Goal: Task Accomplishment & Management: Manage account settings

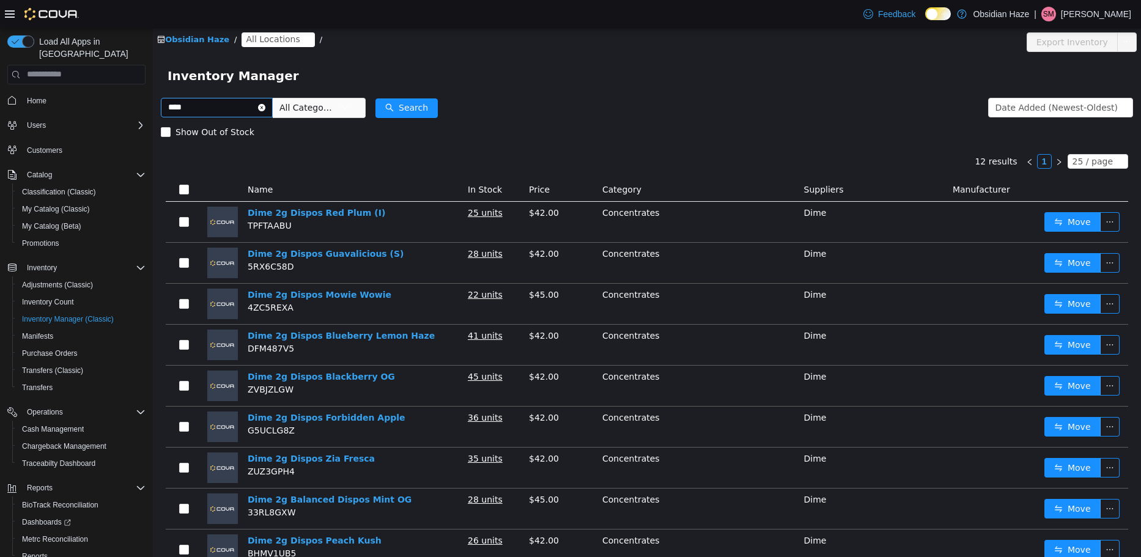
click at [265, 108] on icon "icon: close-circle" at bounding box center [261, 106] width 7 height 7
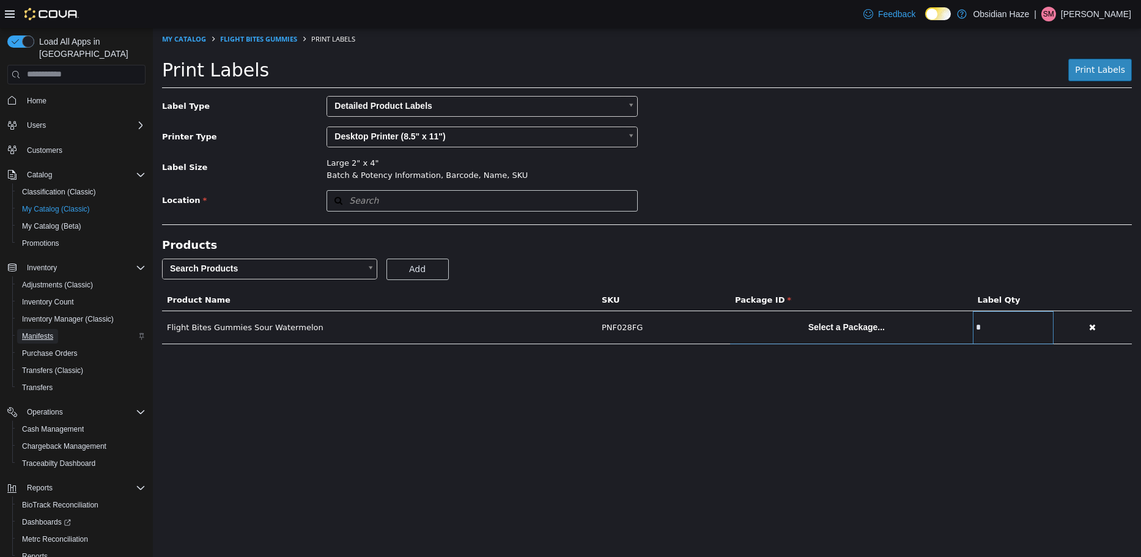
click at [45, 331] on span "Manifests" at bounding box center [37, 336] width 31 height 10
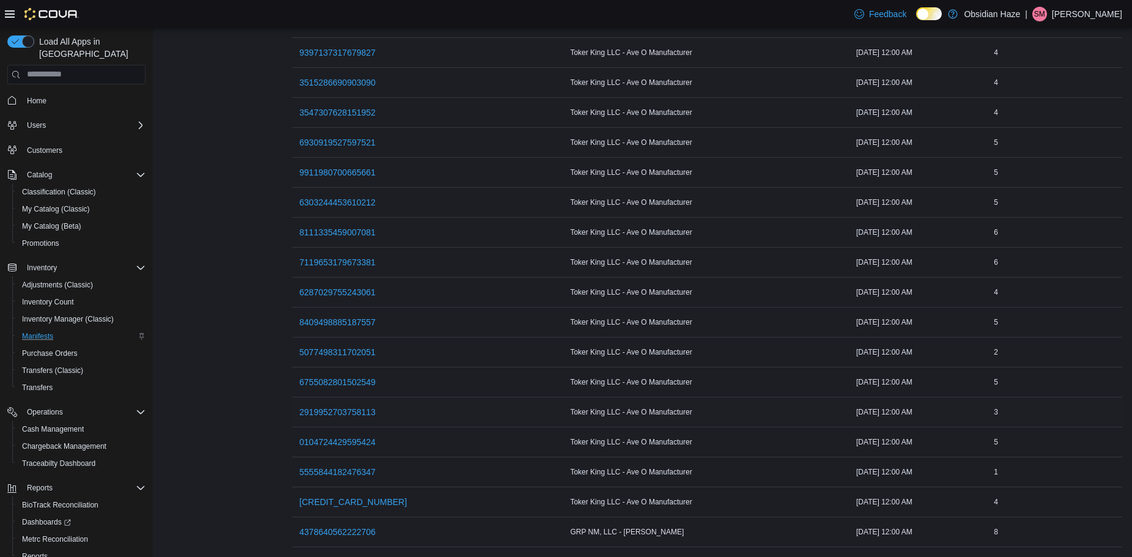
scroll to position [195, 0]
click at [330, 196] on span "6303244453610212" at bounding box center [338, 202] width 76 height 12
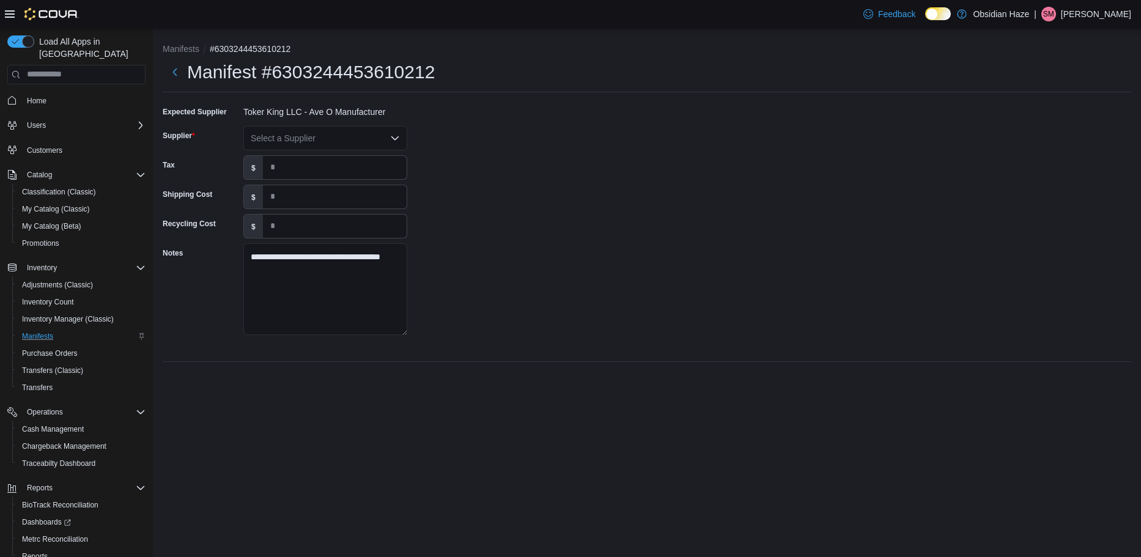
click at [295, 138] on div "Select a Supplier" at bounding box center [325, 138] width 164 height 24
type input "****"
click at [289, 178] on span "Vana" at bounding box center [332, 177] width 134 height 12
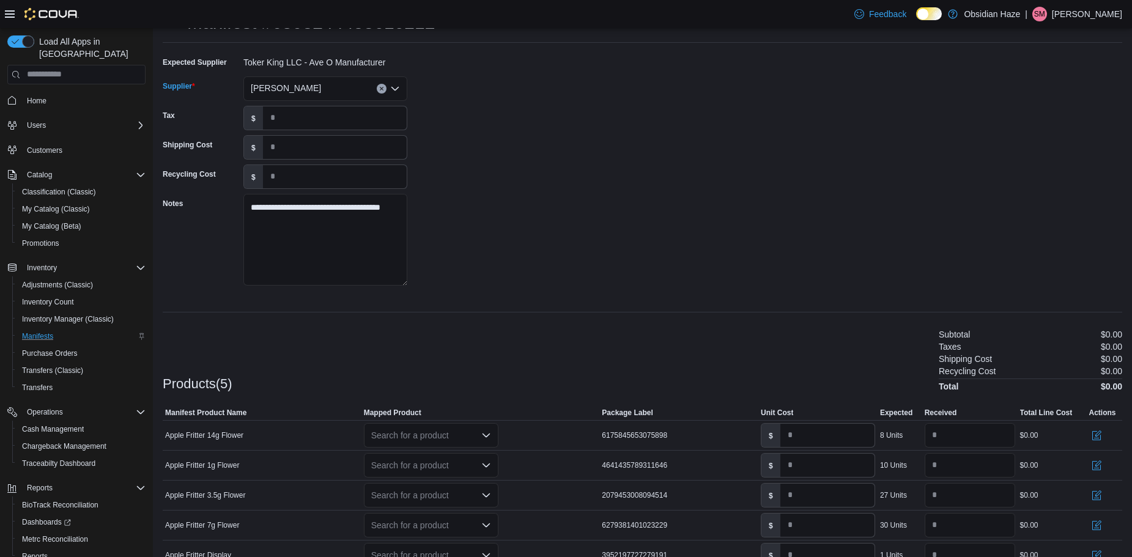
scroll to position [112, 0]
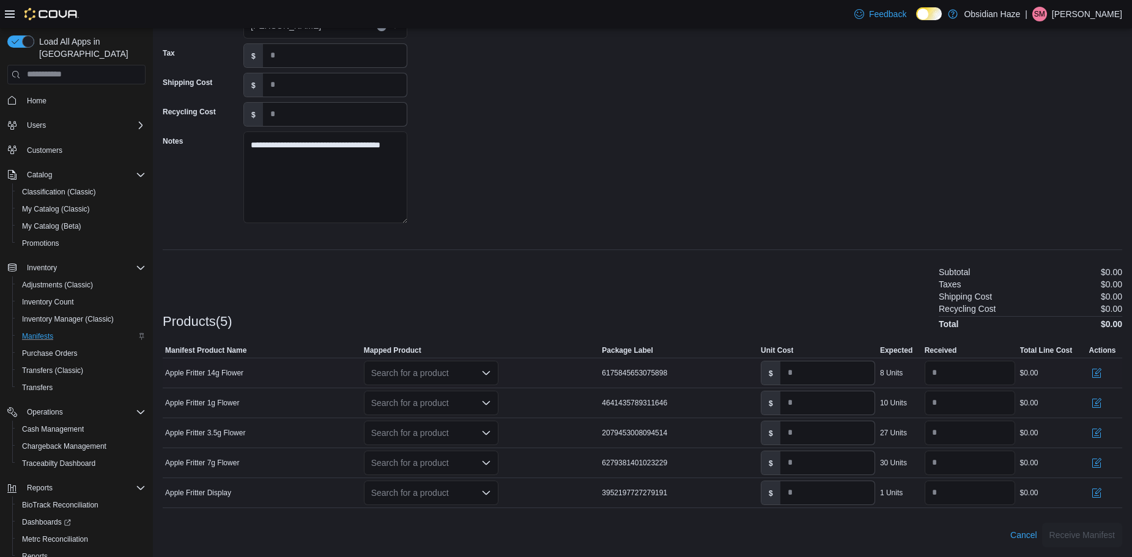
click at [429, 372] on div "Search for a product" at bounding box center [431, 373] width 134 height 24
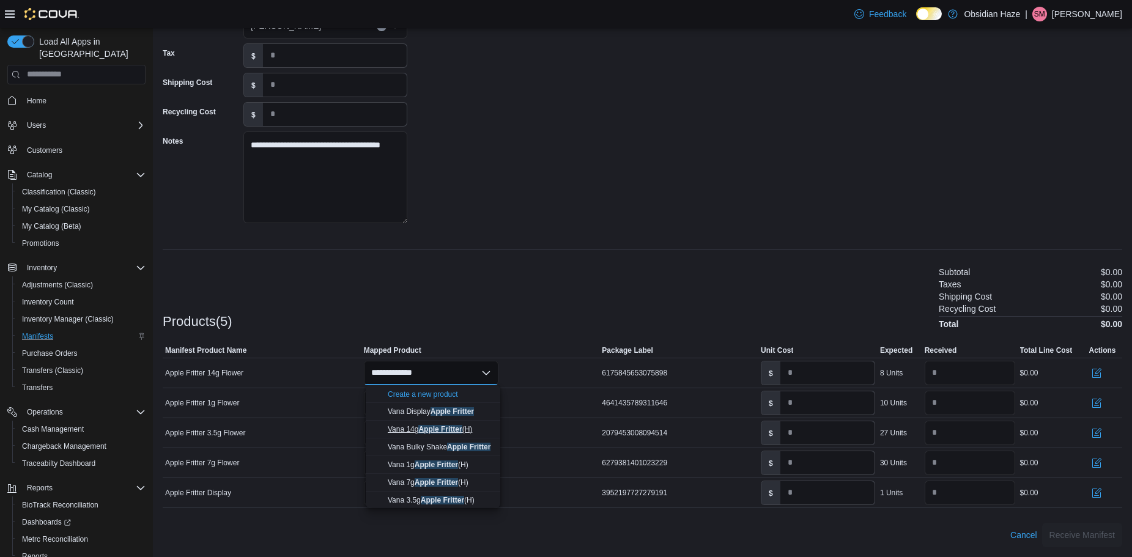
type input "**********"
click at [459, 433] on mark "Apple Fritter" at bounding box center [439, 429] width 43 height 9
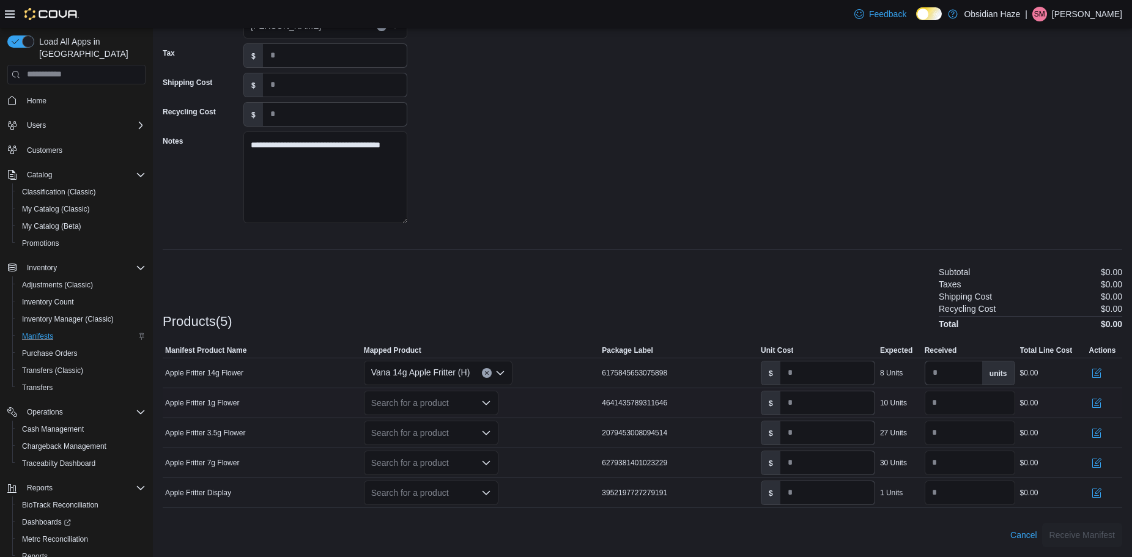
drag, startPoint x: 431, startPoint y: 401, endPoint x: 435, endPoint y: 396, distance: 6.5
click at [433, 400] on div "Search for a product" at bounding box center [431, 403] width 134 height 24
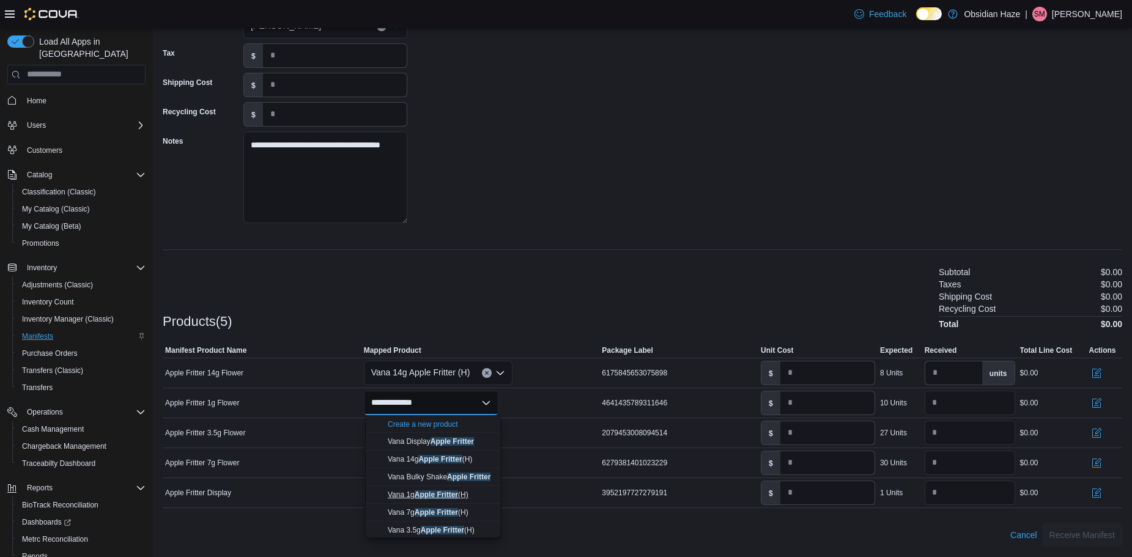
type input "**********"
click at [435, 496] on mark "Apple Fritter" at bounding box center [435, 494] width 43 height 9
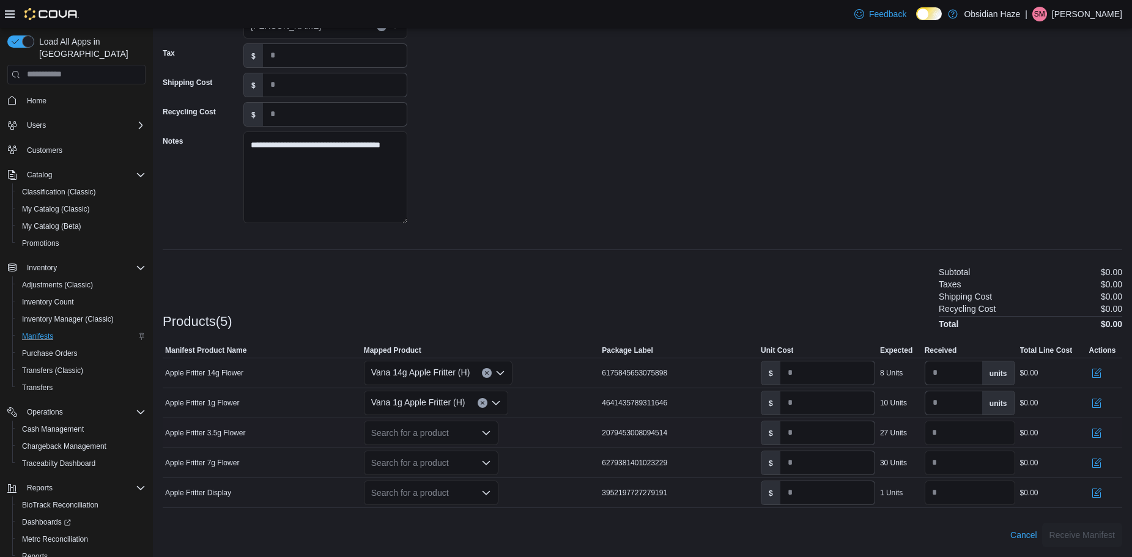
click at [410, 430] on div "Search for a product" at bounding box center [431, 433] width 134 height 24
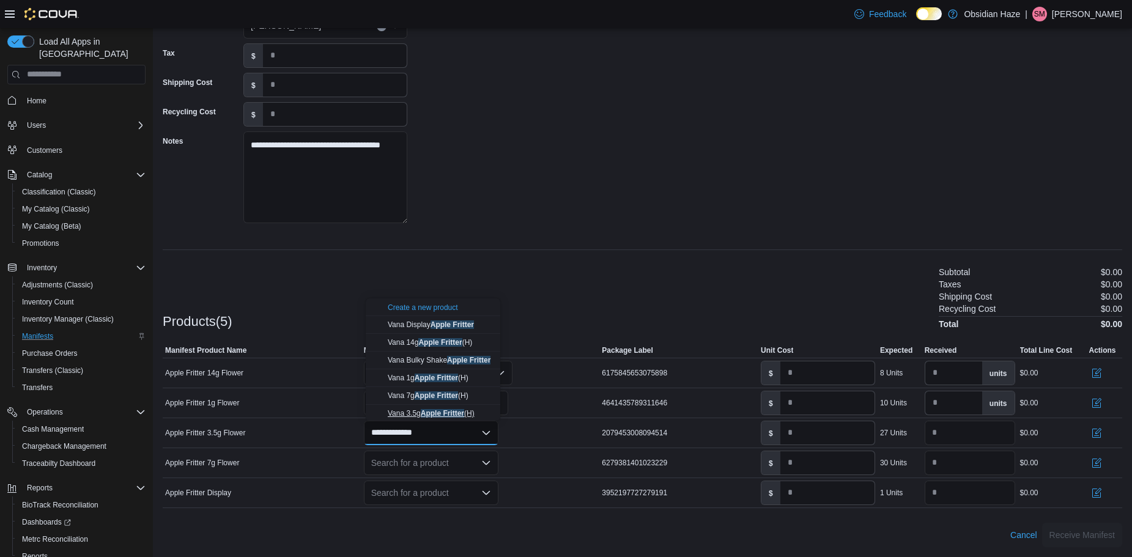
type input "**********"
click at [444, 414] on mark "Apple Fritter" at bounding box center [442, 413] width 43 height 9
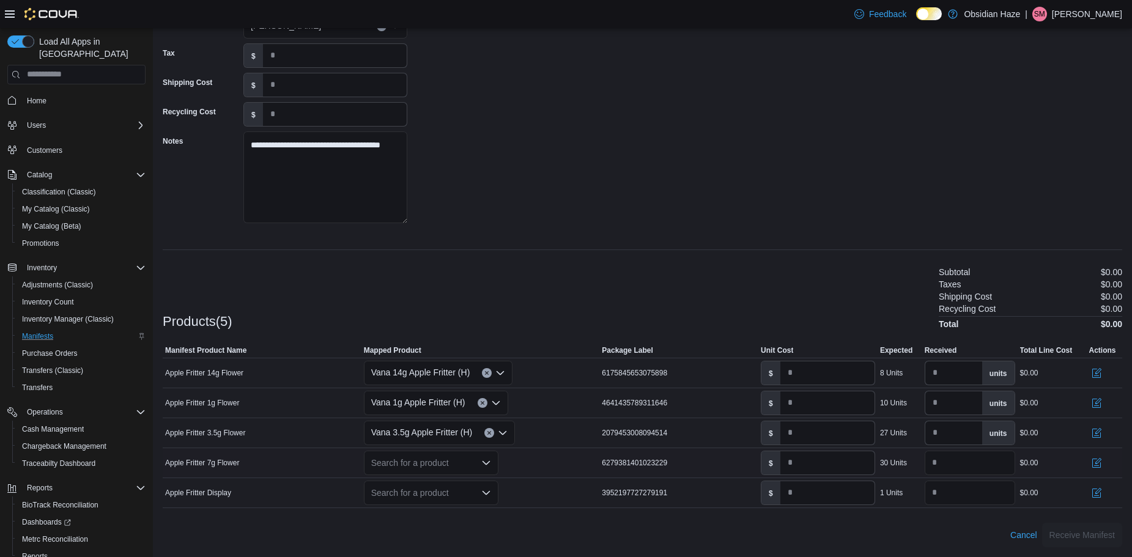
click at [429, 466] on div "Search for a product" at bounding box center [431, 463] width 134 height 24
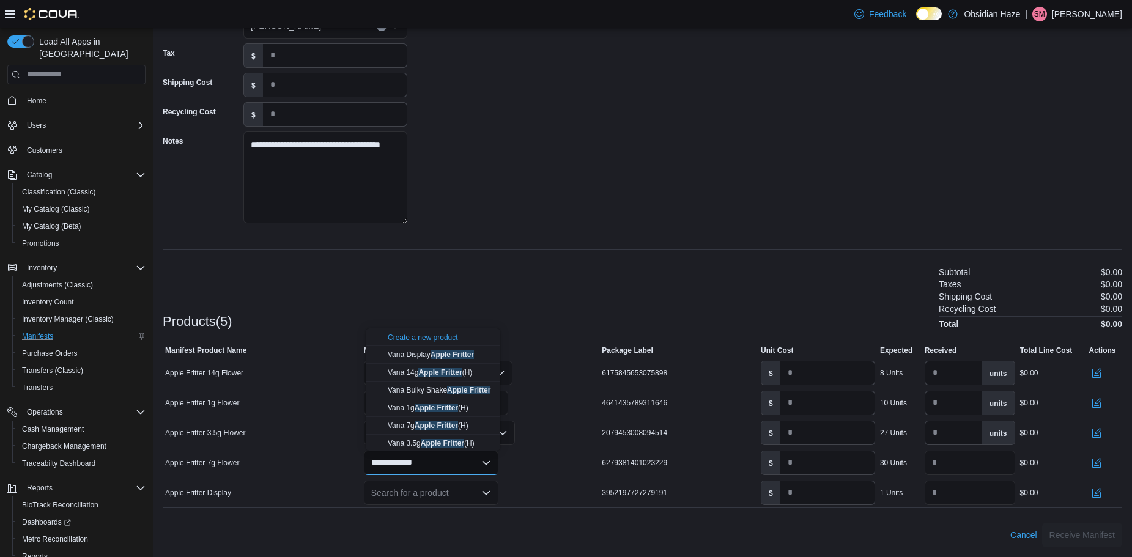
type input "**********"
click at [447, 425] on mark "Apple Fritter" at bounding box center [435, 425] width 43 height 9
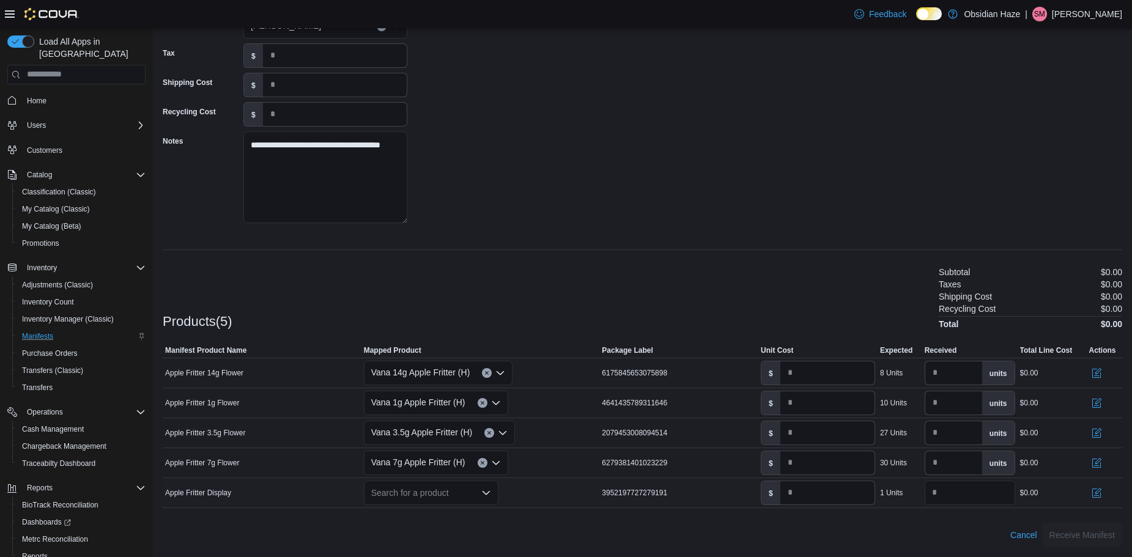
click at [407, 495] on div "Search for a product" at bounding box center [431, 493] width 134 height 24
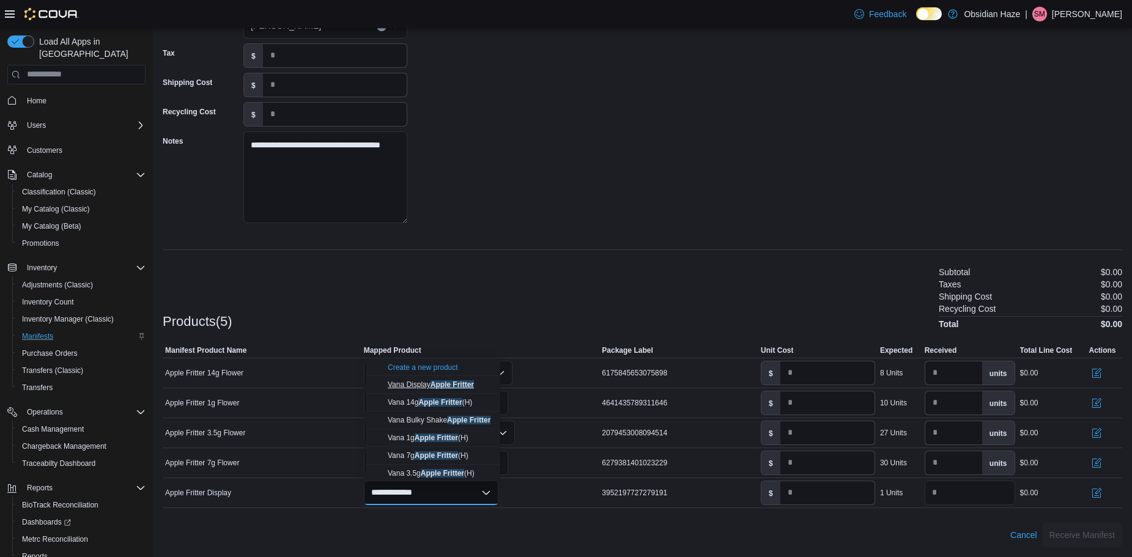
type input "**********"
click at [421, 385] on span "Vana Display Apple Fritter" at bounding box center [431, 384] width 86 height 9
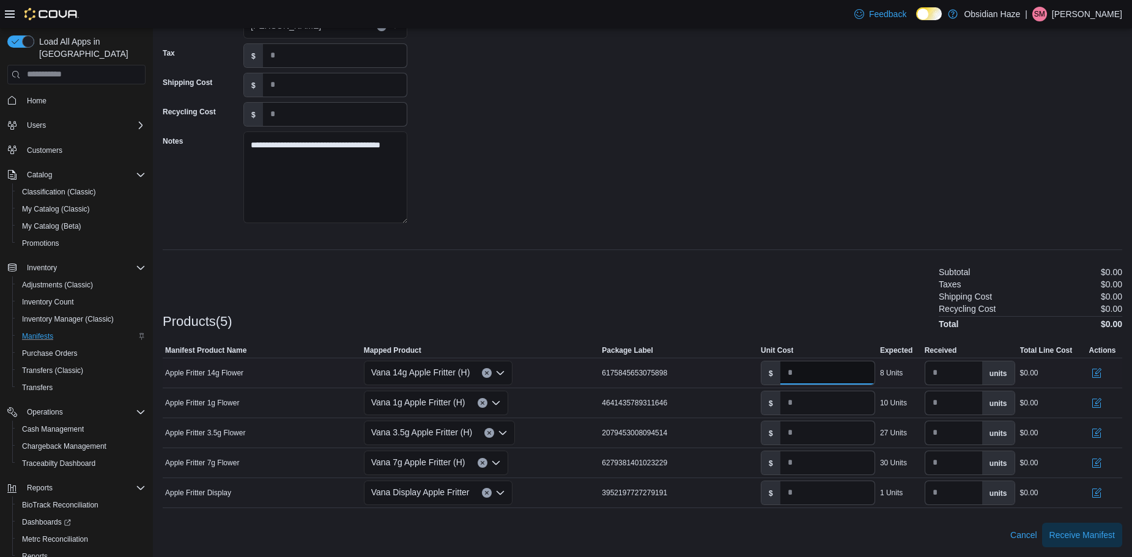
click at [838, 379] on input "*" at bounding box center [827, 372] width 94 height 23
click at [839, 378] on input "*" at bounding box center [827, 372] width 94 height 23
click at [839, 376] on input "*" at bounding box center [827, 372] width 94 height 23
click at [801, 374] on input "*" at bounding box center [827, 372] width 94 height 23
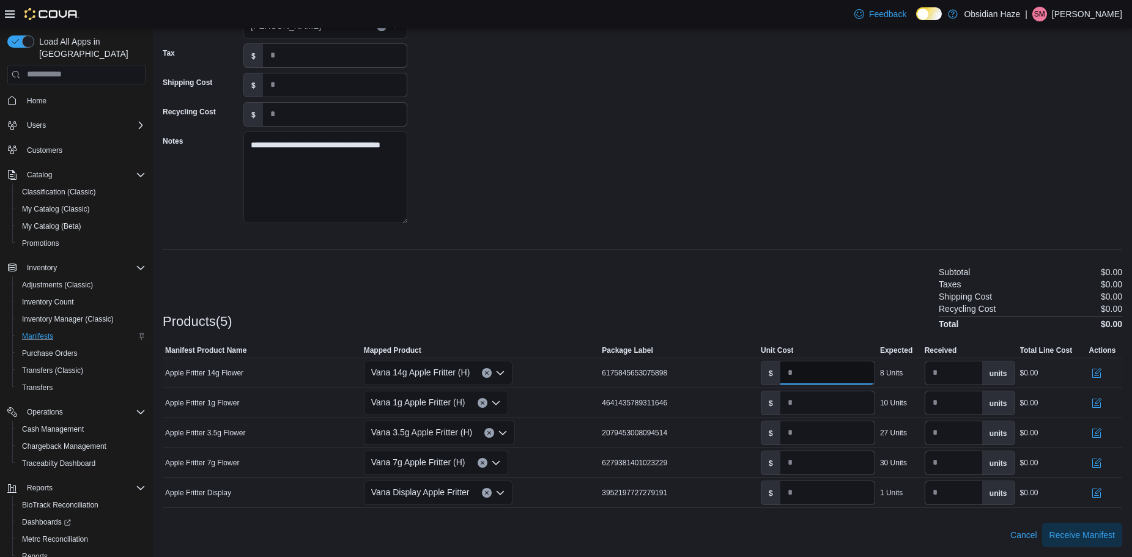
click at [801, 374] on input "*" at bounding box center [827, 372] width 94 height 23
type input "*****"
drag, startPoint x: 802, startPoint y: 406, endPoint x: 788, endPoint y: 406, distance: 14.1
click at [788, 406] on input "*" at bounding box center [827, 402] width 94 height 23
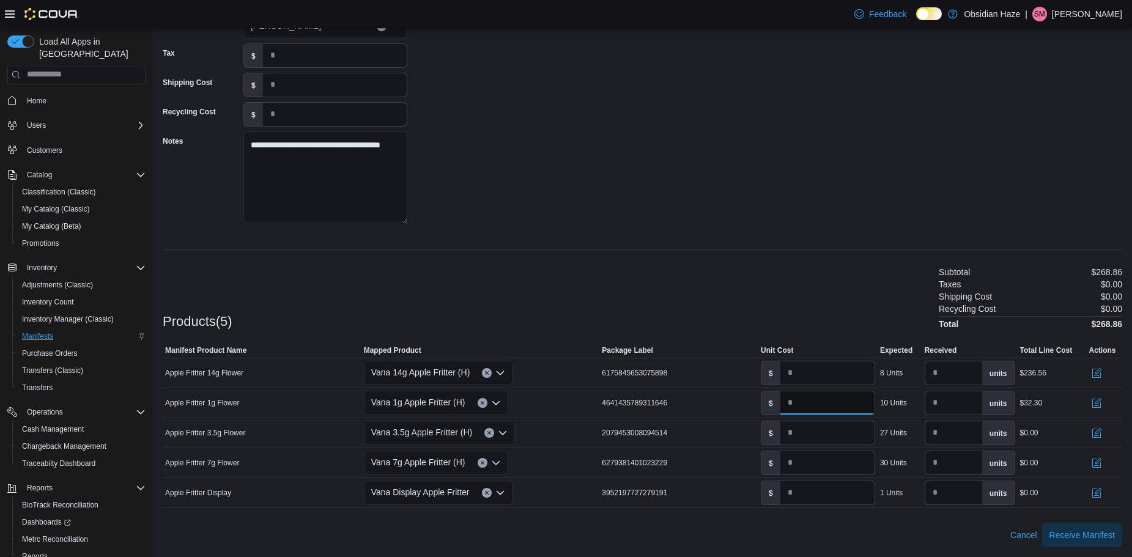
type input "****"
drag, startPoint x: 802, startPoint y: 429, endPoint x: 786, endPoint y: 435, distance: 16.8
click at [786, 435] on input "*" at bounding box center [827, 432] width 94 height 23
type input "****"
drag, startPoint x: 789, startPoint y: 466, endPoint x: 764, endPoint y: 460, distance: 25.1
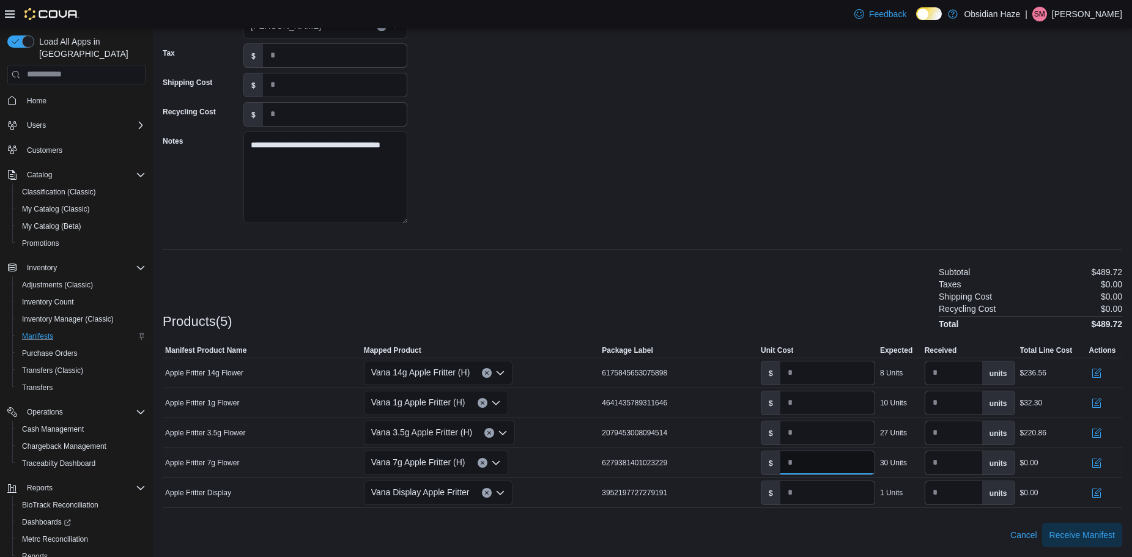
click at [767, 465] on div "$ *" at bounding box center [818, 463] width 114 height 24
type input "*****"
drag, startPoint x: 789, startPoint y: 498, endPoint x: 781, endPoint y: 499, distance: 8.8
click at [779, 499] on div "$ *" at bounding box center [818, 493] width 114 height 24
type input "****"
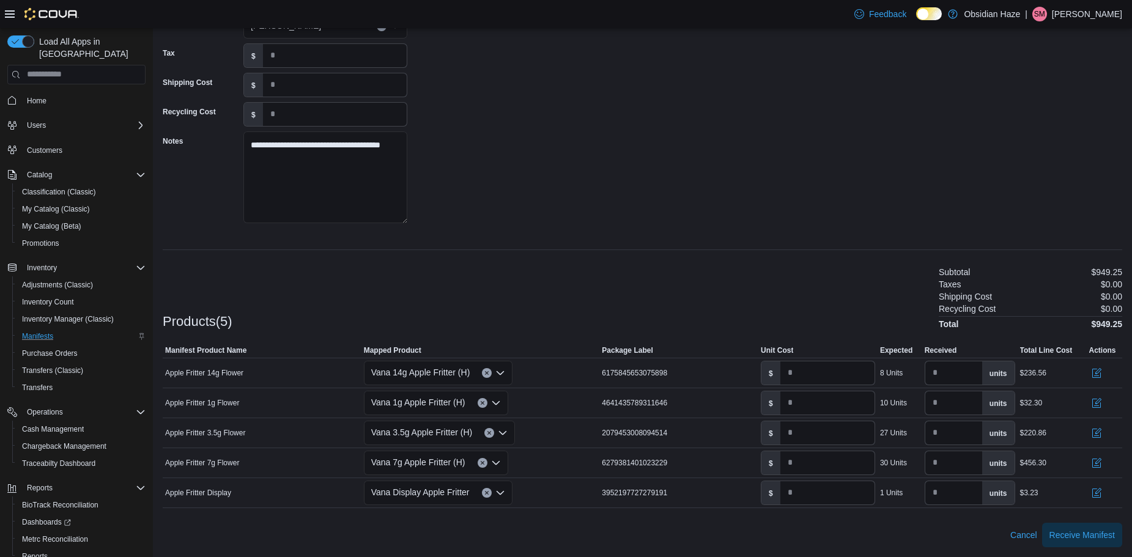
click at [877, 537] on div "Cancel Receive Manifest" at bounding box center [642, 535] width 959 height 24
click at [1095, 537] on span "Receive Manifest" at bounding box center [1081, 534] width 65 height 12
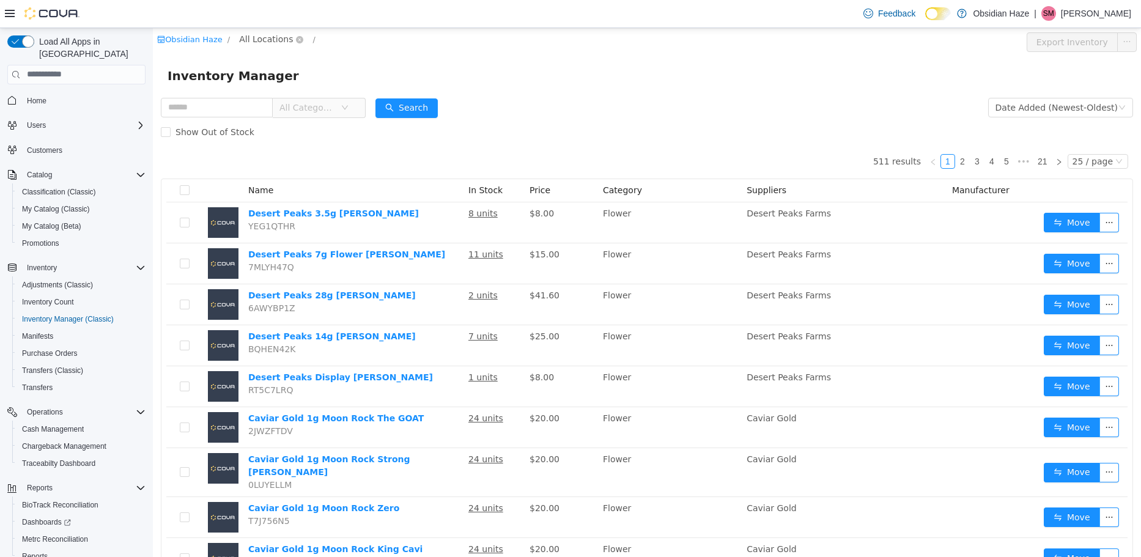
click at [274, 39] on span "All Locations" at bounding box center [266, 38] width 54 height 13
click at [300, 105] on span "1600 Ave O" at bounding box center [304, 105] width 85 height 10
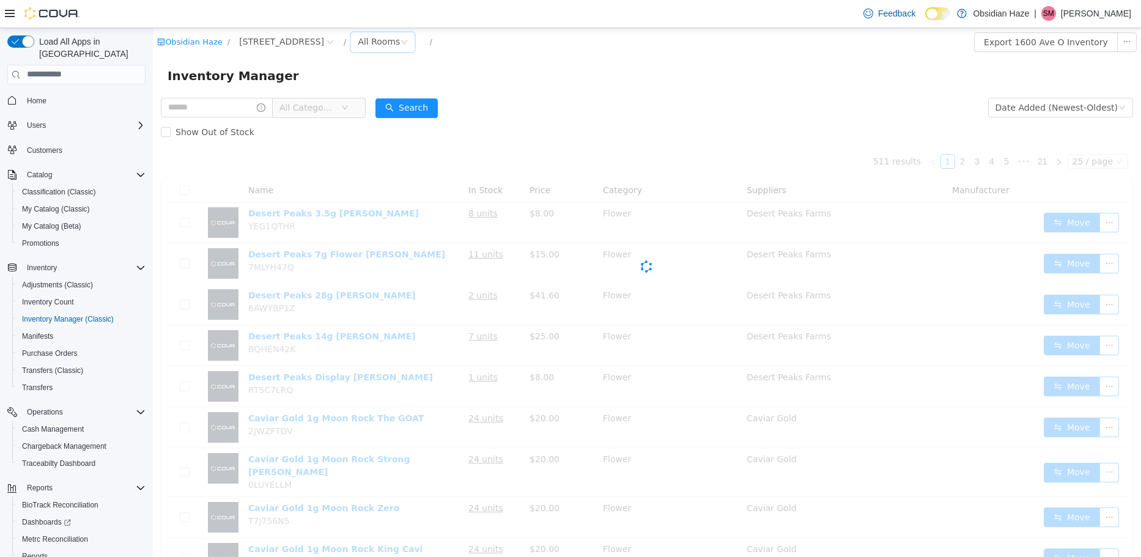
click at [358, 36] on div "All Rooms" at bounding box center [379, 41] width 42 height 18
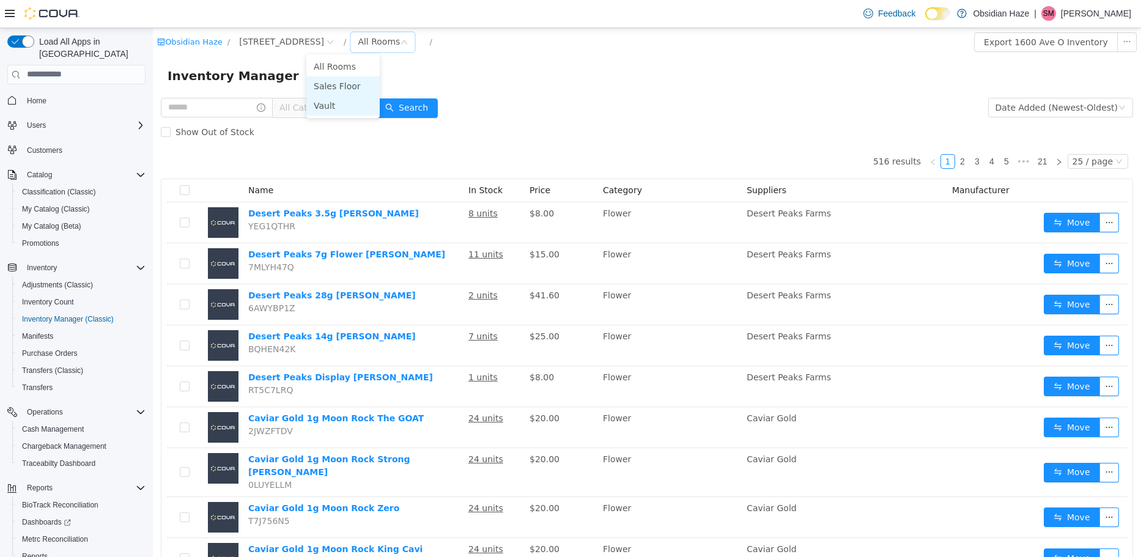
click at [339, 106] on li "Vault" at bounding box center [342, 105] width 73 height 20
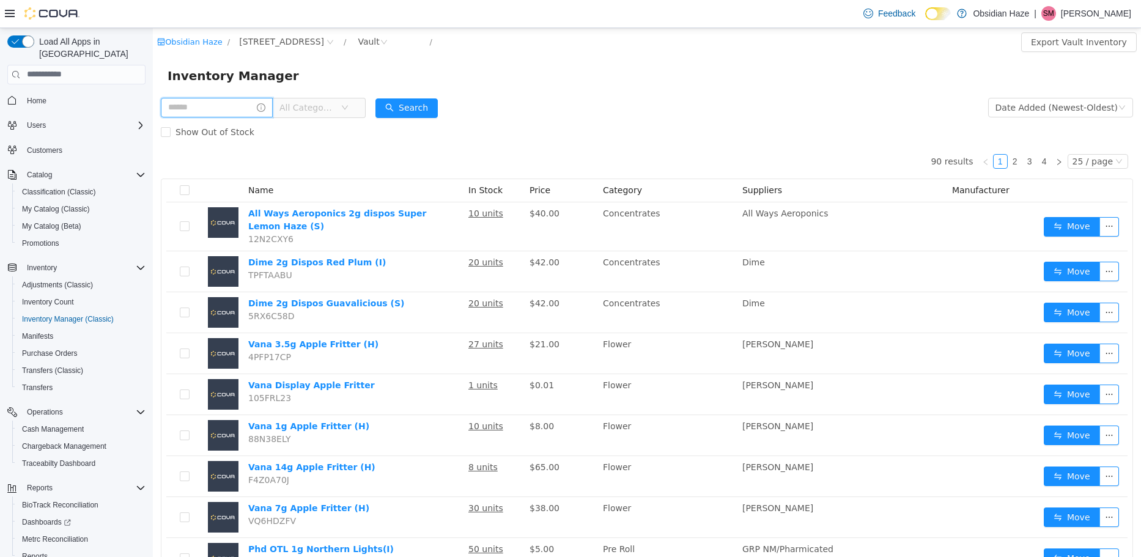
click at [218, 110] on input "text" at bounding box center [217, 107] width 112 height 20
type input "****"
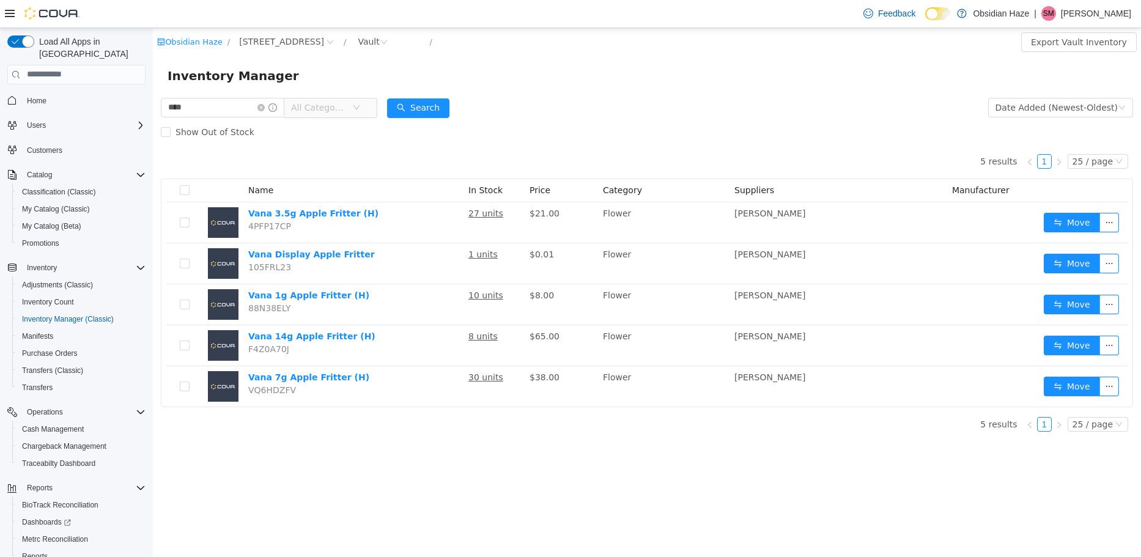
click at [185, 197] on th at bounding box center [184, 190] width 37 height 23
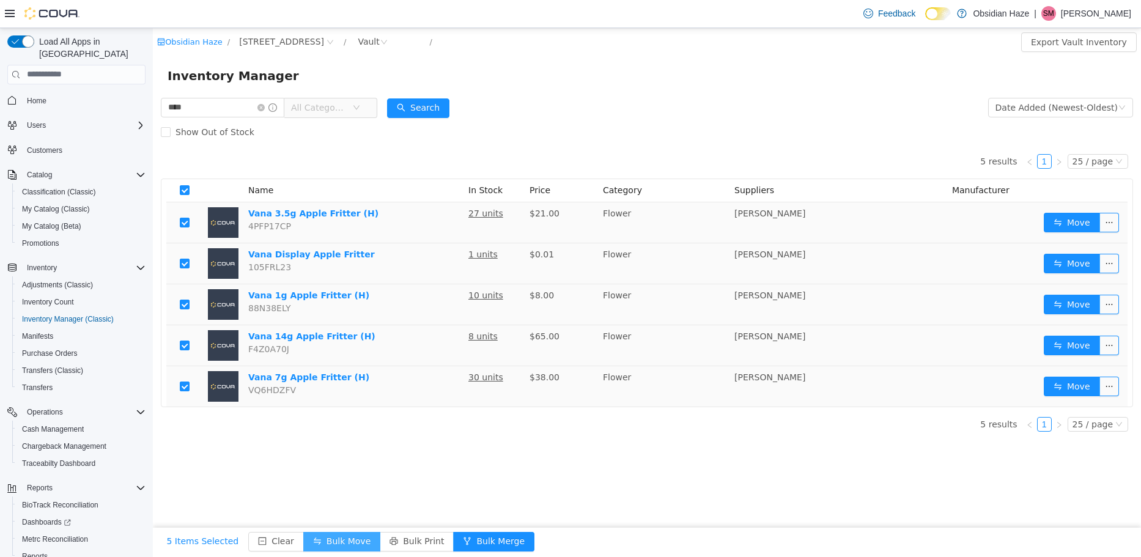
click at [326, 540] on button "Bulk Move" at bounding box center [341, 541] width 77 height 20
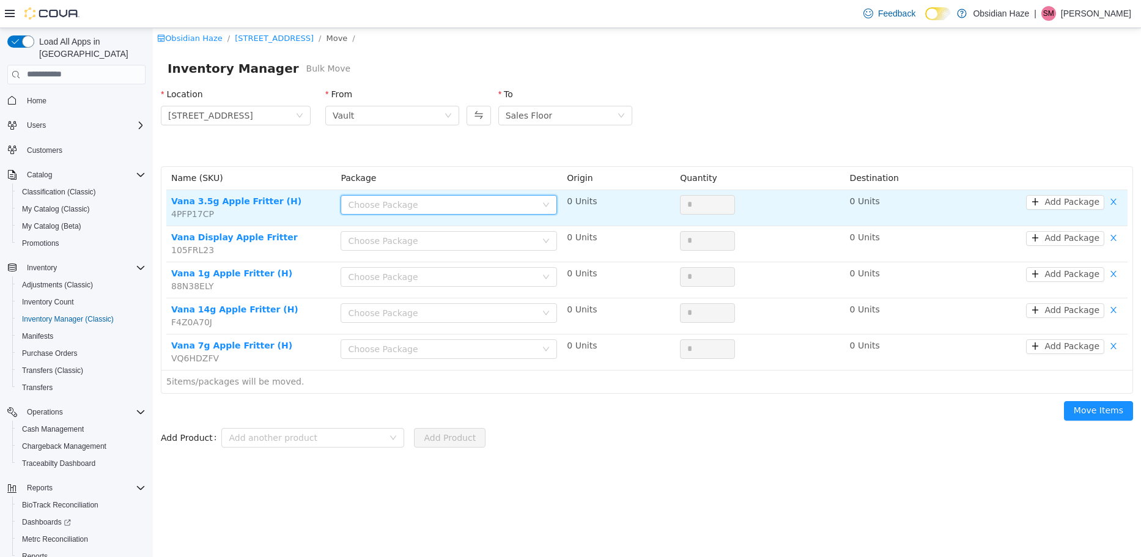
click at [391, 213] on div "Choose Package" at bounding box center [449, 204] width 216 height 20
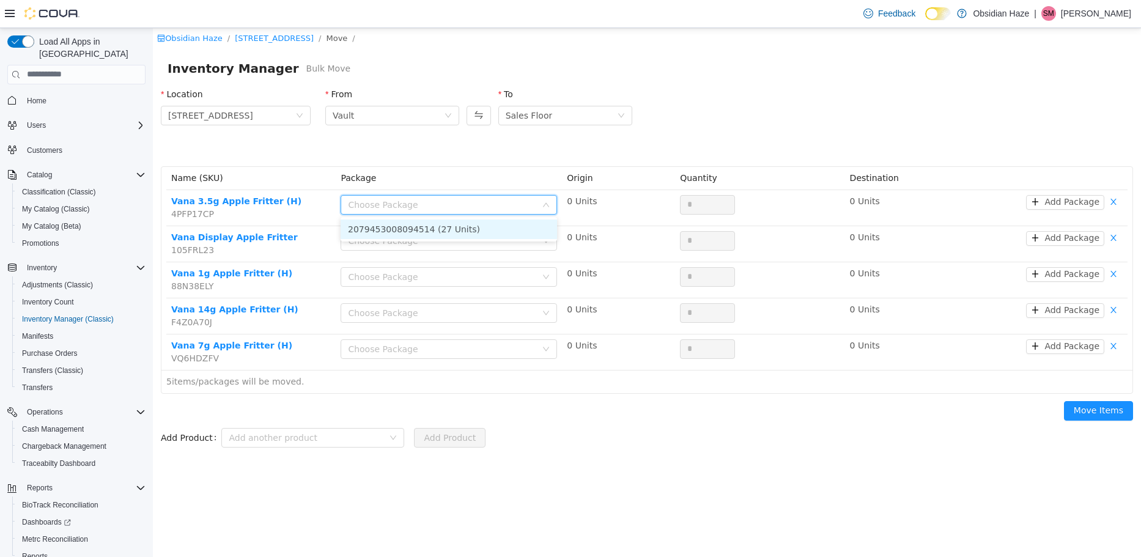
click at [400, 231] on li "2079453008094514 (27 Units)" at bounding box center [449, 229] width 216 height 20
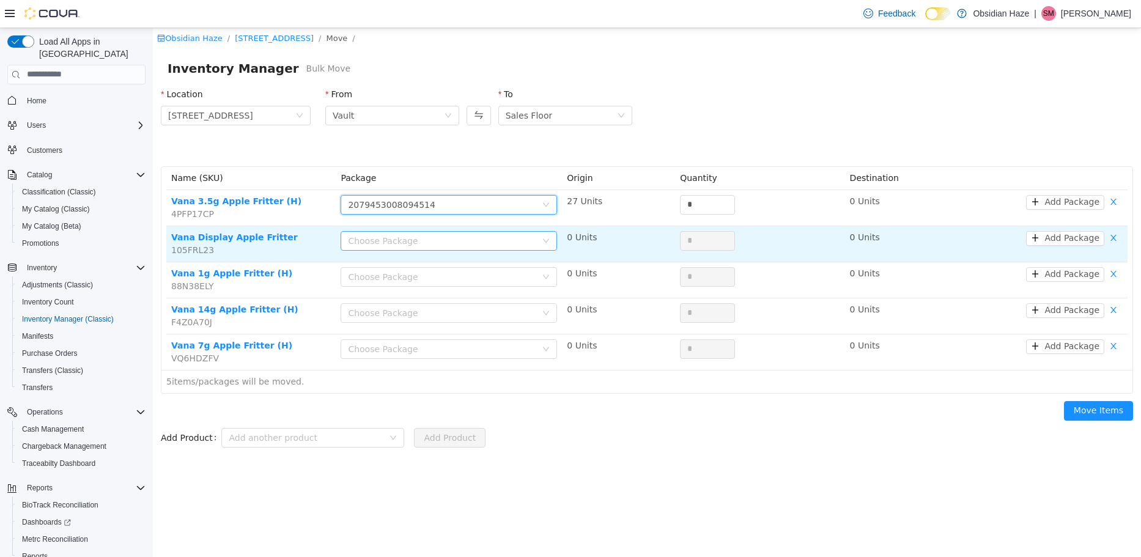
click at [390, 246] on div "Choose Package" at bounding box center [442, 240] width 188 height 12
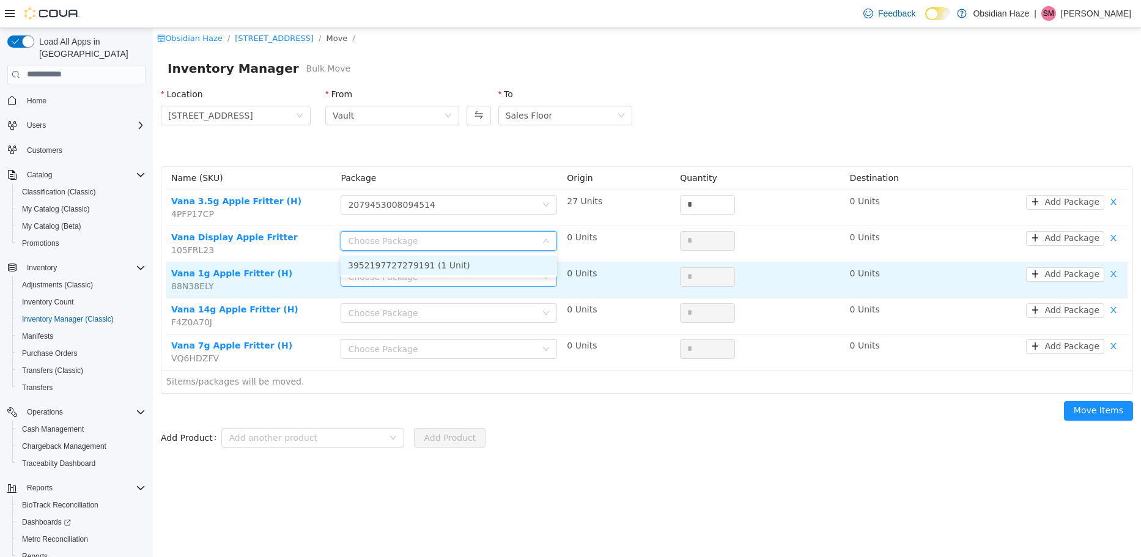
click at [385, 268] on li "3952197727279191 (1 Unit)" at bounding box center [449, 265] width 216 height 20
click at [389, 276] on div "Choose Package" at bounding box center [442, 276] width 188 height 12
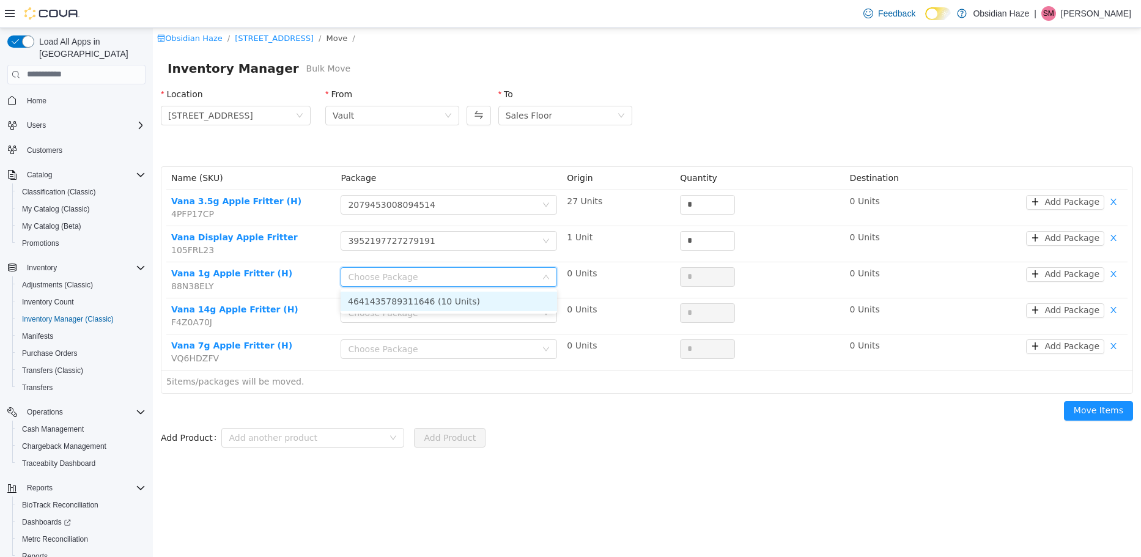
click at [396, 303] on li "4641435789311646 (10 Units)" at bounding box center [449, 301] width 216 height 20
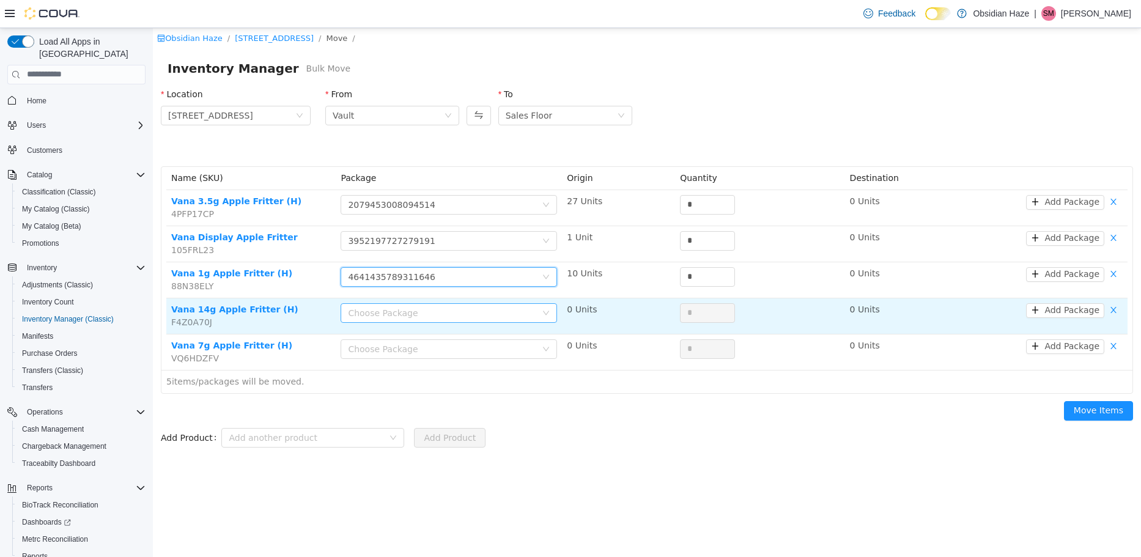
click at [400, 313] on div "Choose Package" at bounding box center [442, 312] width 188 height 12
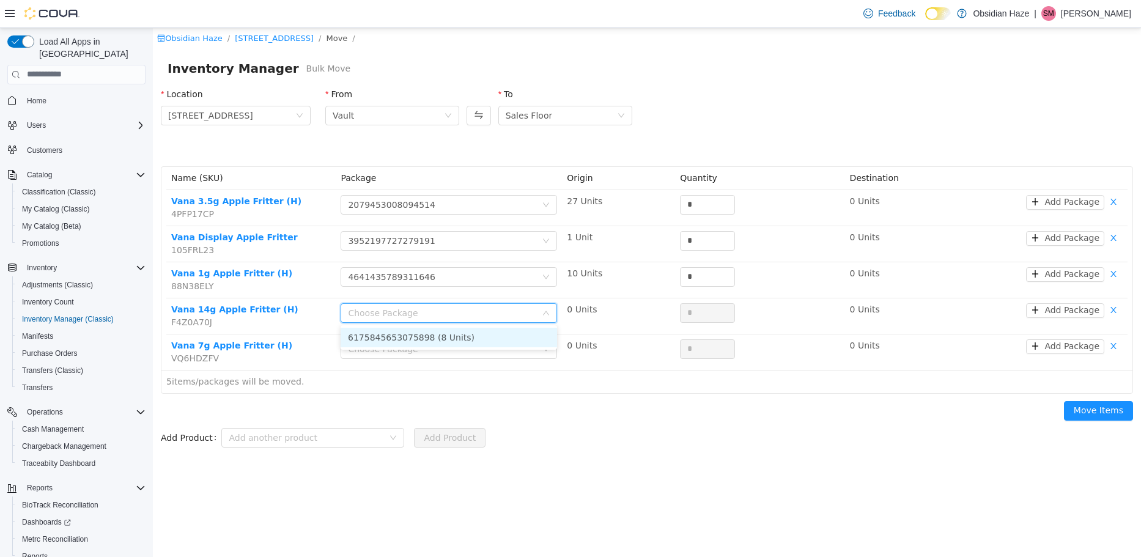
click at [402, 337] on li "6175845653075898 (8 Units)" at bounding box center [449, 337] width 216 height 20
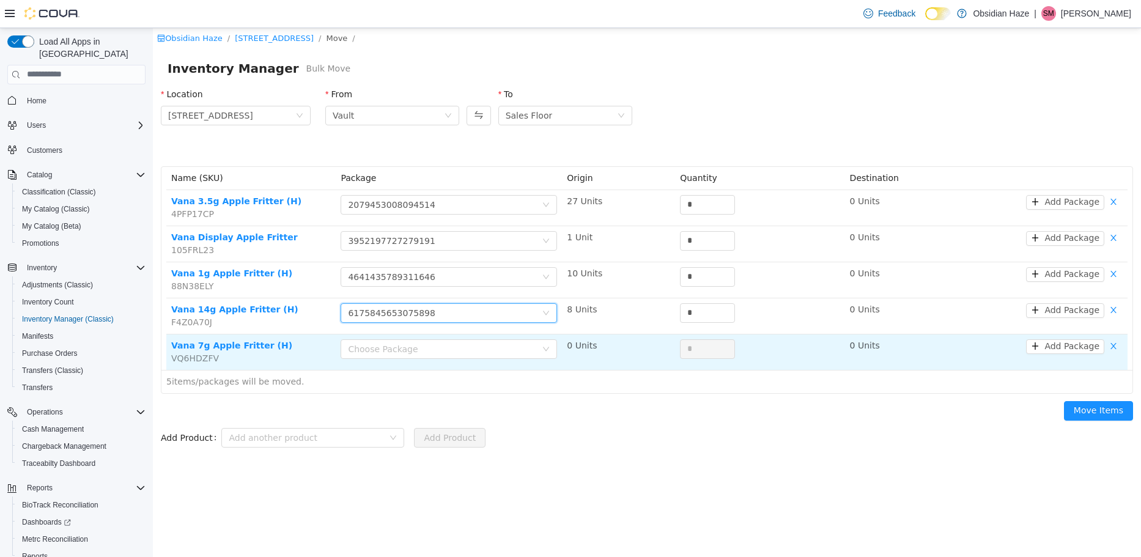
drag, startPoint x: 402, startPoint y: 347, endPoint x: 405, endPoint y: 358, distance: 11.4
click at [402, 350] on div "Choose Package" at bounding box center [442, 348] width 188 height 12
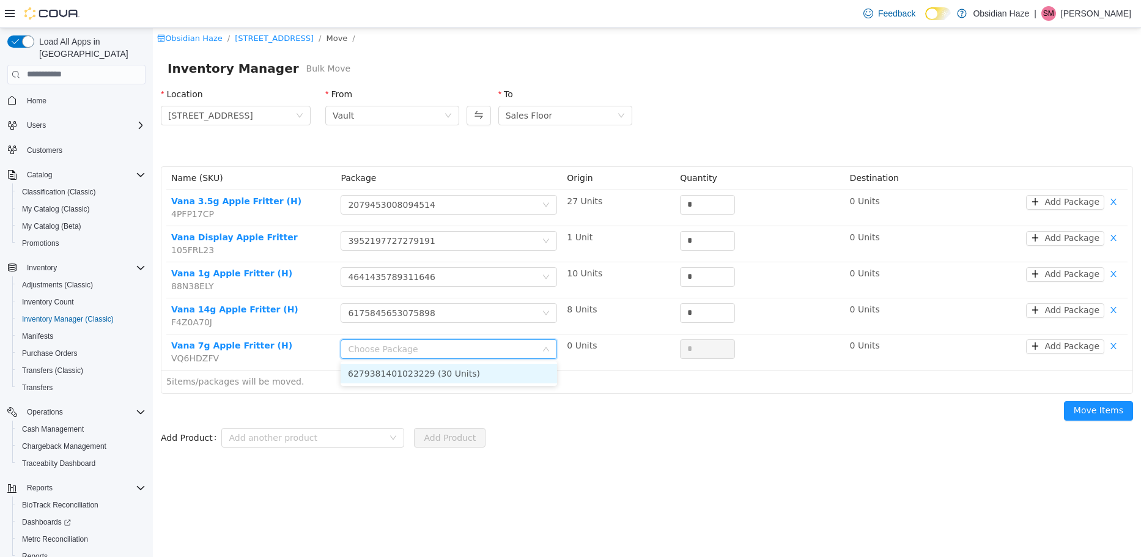
click at [413, 363] on ul "6279381401023229 (30 Units)" at bounding box center [449, 373] width 216 height 24
click at [432, 374] on li "6279381401023229 (30 Units)" at bounding box center [449, 373] width 216 height 20
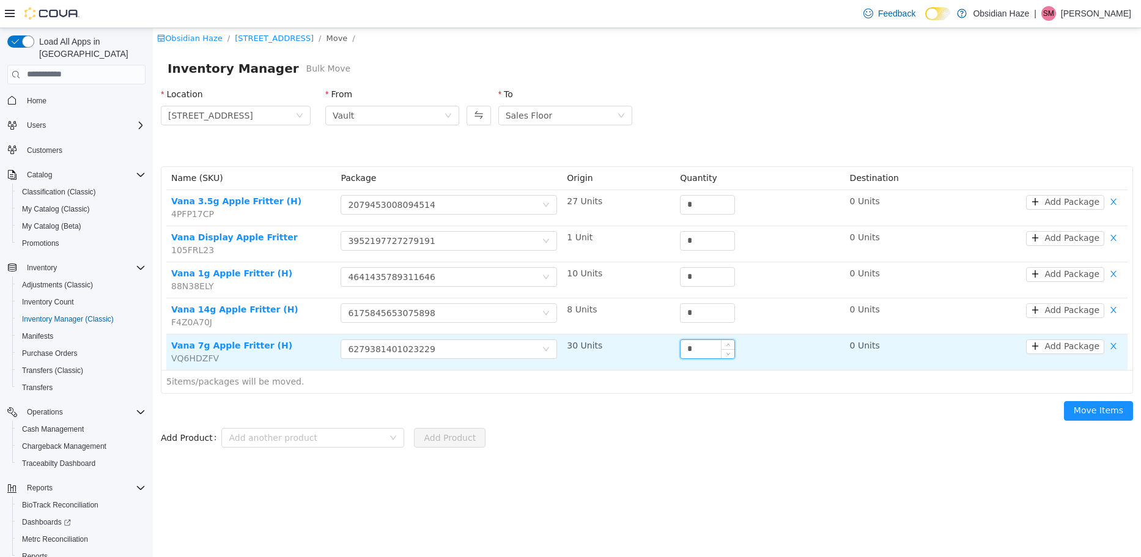
click at [698, 345] on input "*" at bounding box center [707, 348] width 54 height 18
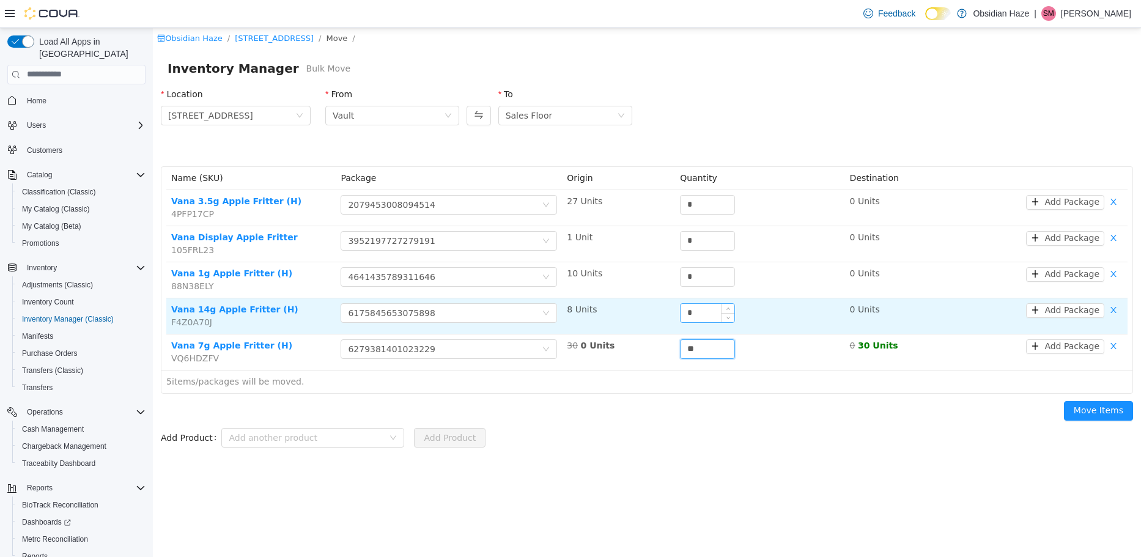
type input "**"
click at [694, 313] on input "*" at bounding box center [707, 312] width 54 height 18
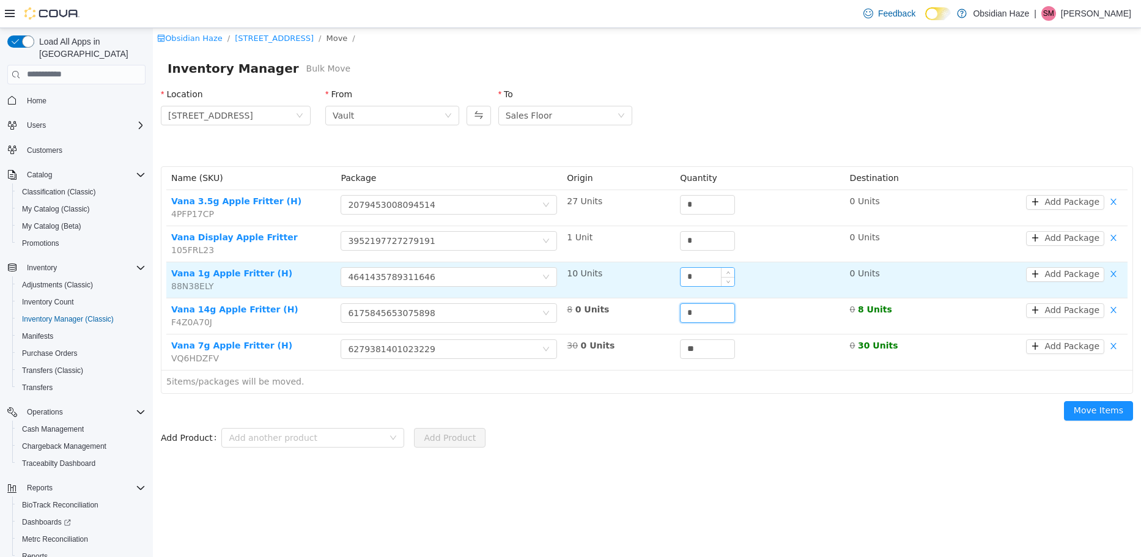
type input "*"
click at [713, 275] on input "*" at bounding box center [707, 276] width 54 height 18
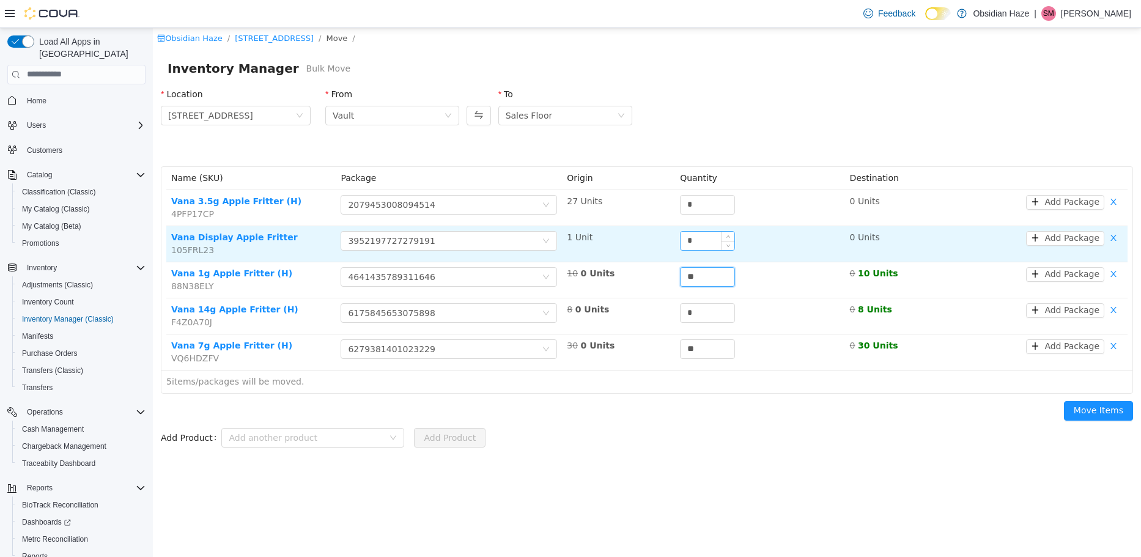
type input "**"
click at [712, 243] on input "*" at bounding box center [707, 240] width 54 height 18
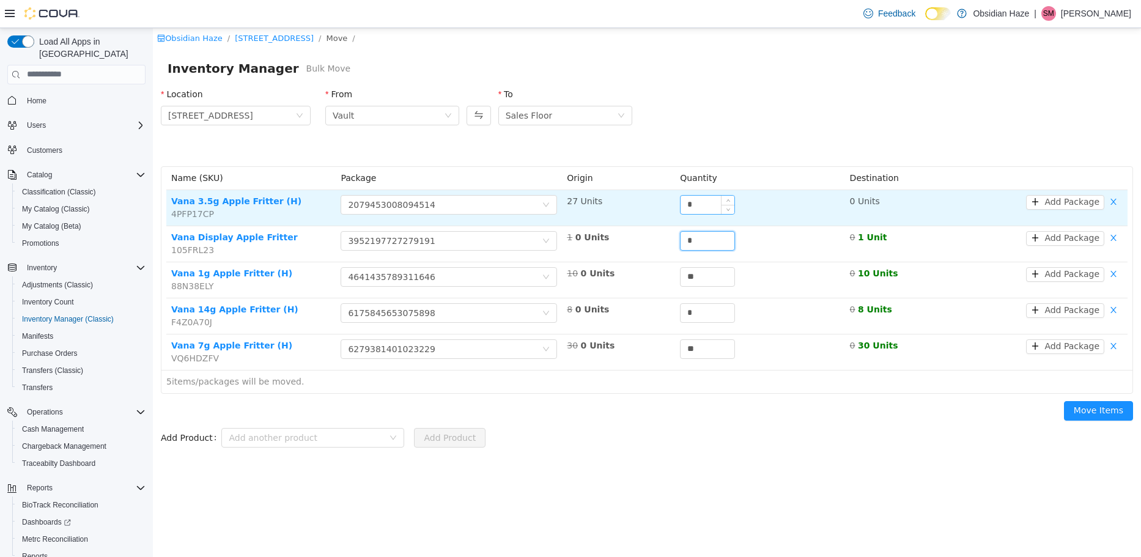
type input "*"
click at [707, 204] on input "*" at bounding box center [707, 204] width 54 height 18
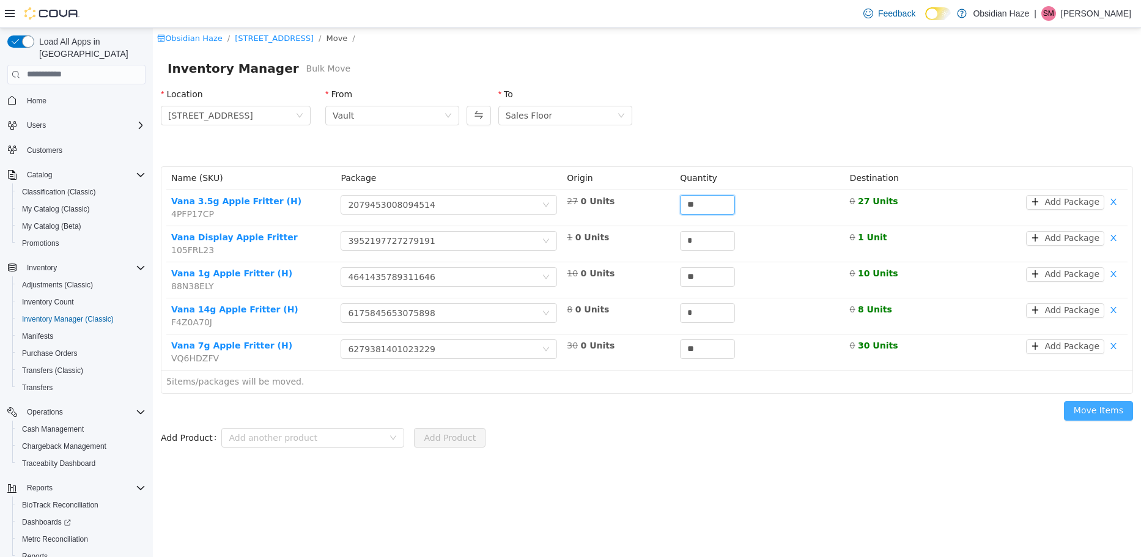
type input "**"
click at [1089, 410] on button "Move Items" at bounding box center [1098, 410] width 69 height 20
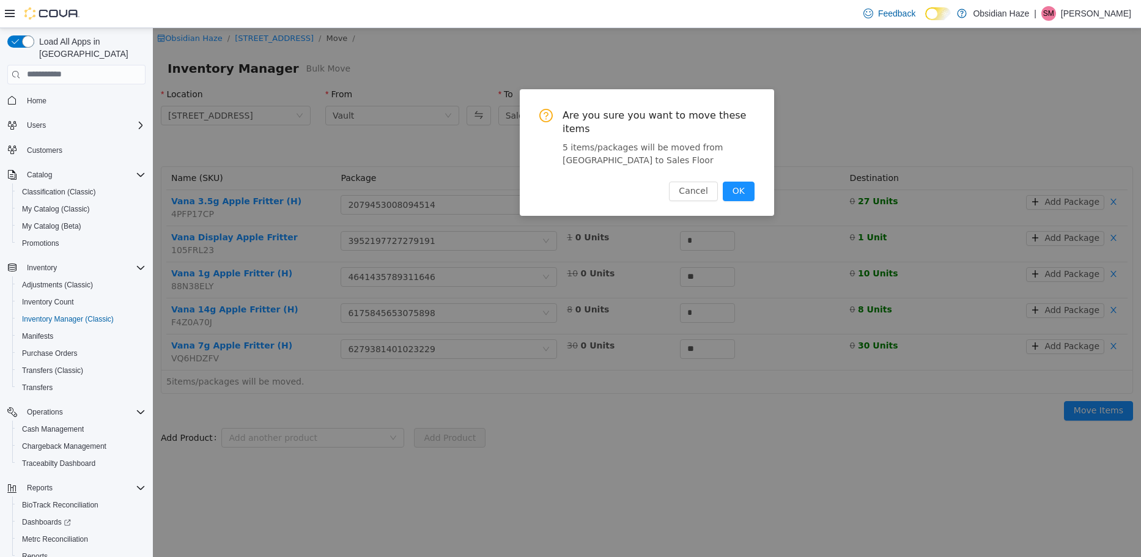
click at [730, 181] on button "OK" at bounding box center [739, 191] width 32 height 20
